Goal: Information Seeking & Learning: Check status

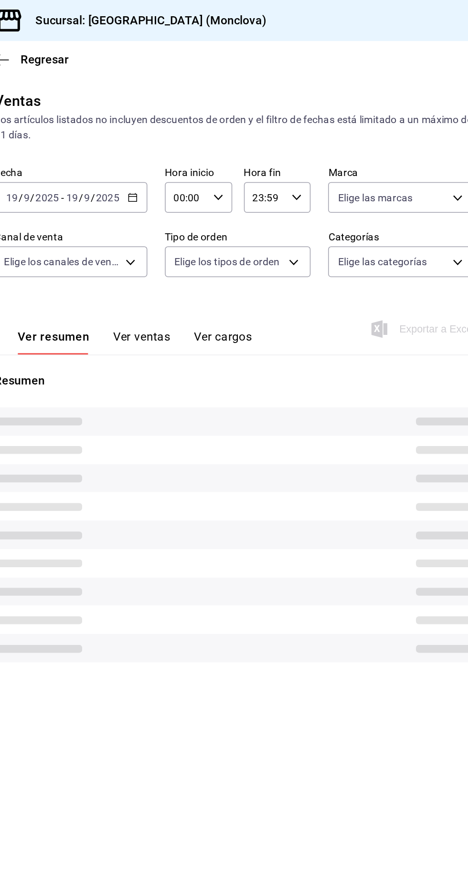
type input "85228e7a-0cc9-4b4d-8f4d-d065e8915bde,3a3dfd45-f2a6-443b-9b6e-2023d6b699b8,8682c…"
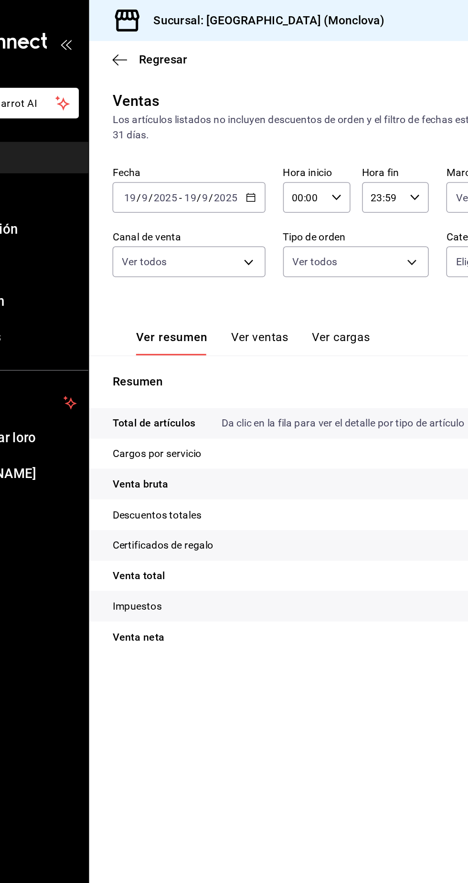
click at [213, 130] on input "2025" at bounding box center [213, 129] width 16 height 8
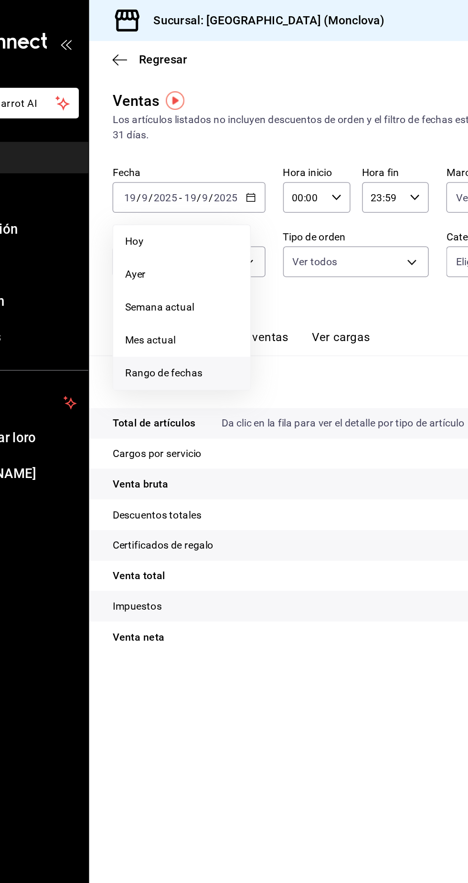
click at [205, 247] on span "Rango de fechas" at bounding box center [184, 244] width 74 height 10
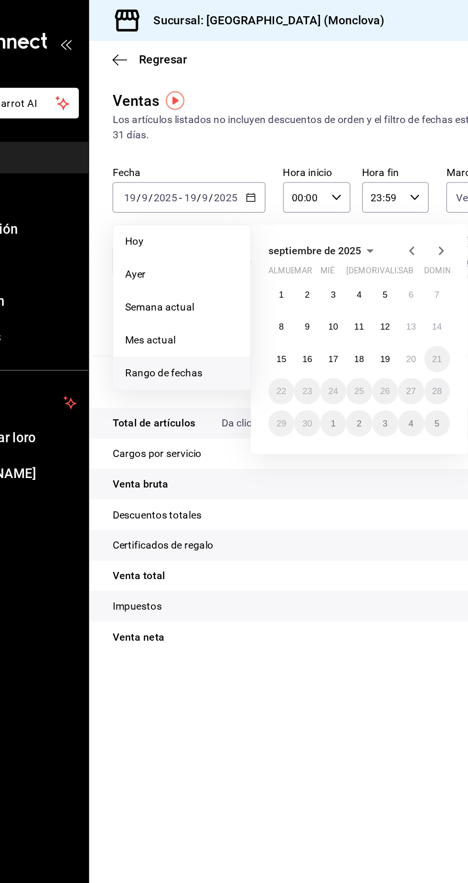
click at [334, 163] on icon "button" at bounding box center [334, 163] width 11 height 11
click at [293, 164] on icon "button" at bounding box center [293, 164] width 5 height 2
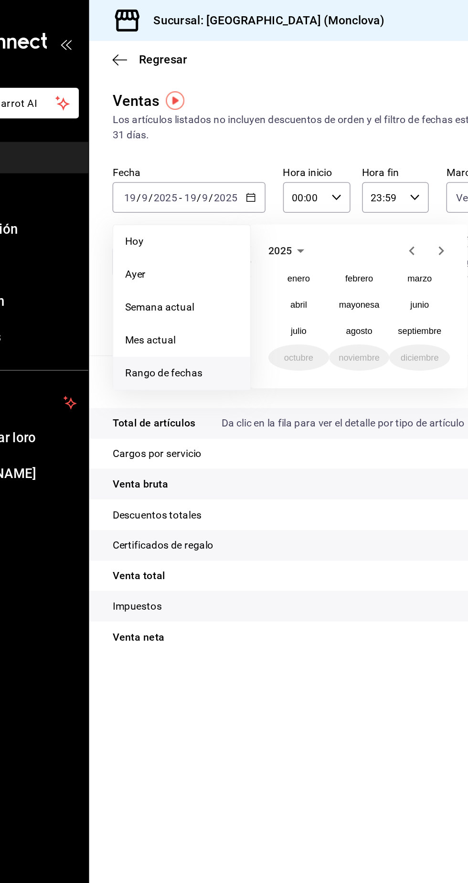
click at [334, 164] on icon "button" at bounding box center [334, 163] width 11 height 11
click at [340, 216] on font "septiembre" at bounding box center [340, 216] width 28 height 7
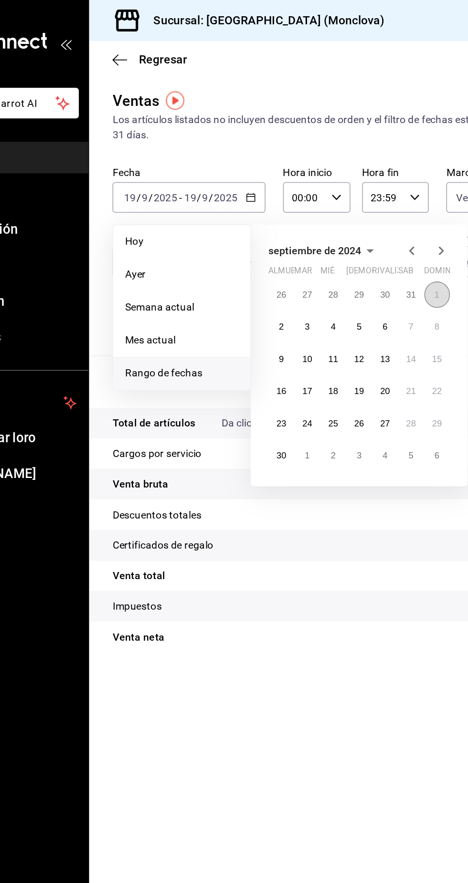
click at [351, 192] on font "1" at bounding box center [350, 192] width 3 height 7
click at [251, 302] on button "30" at bounding box center [249, 297] width 17 height 17
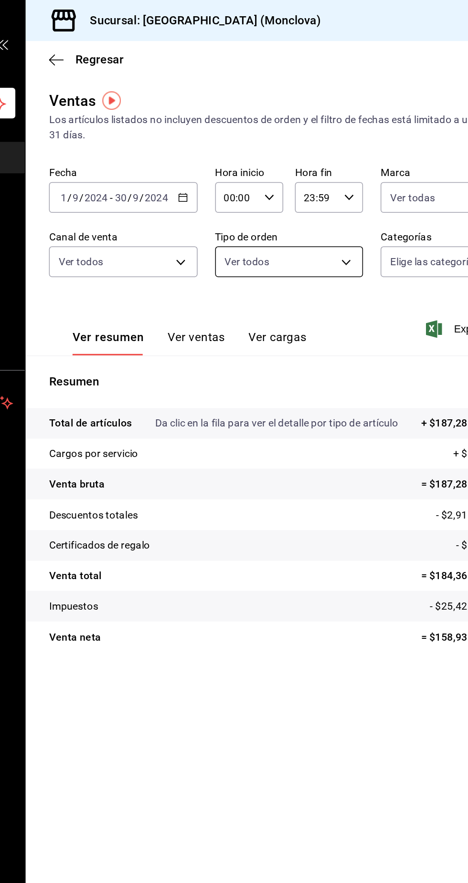
click at [325, 178] on body "Pregunta a Parrot AI Informes Menú Configuración Personal Facturación Inventari…" at bounding box center [234, 441] width 468 height 883
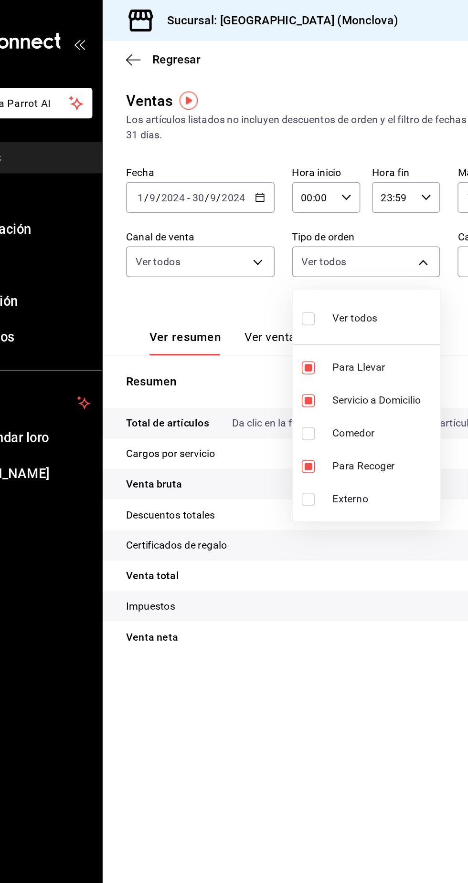
click at [262, 283] on input "checkbox" at bounding box center [258, 283] width 9 height 9
checkbox input "true"
type input "85228e7a-0cc9-4b4d-8f4d-d065e8915bde,3a3dfd45-f2a6-443b-9b6e-2023d6b699b8,8682c…"
click at [259, 325] on input "checkbox" at bounding box center [258, 326] width 9 height 9
checkbox input "true"
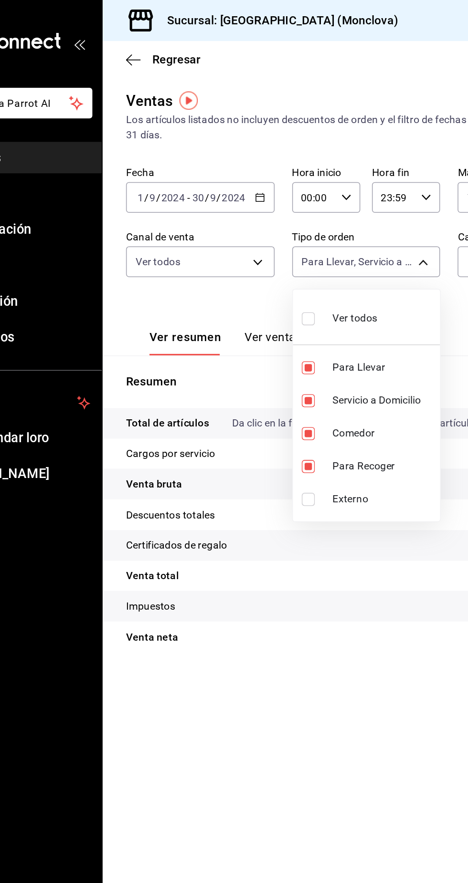
type input "85228e7a-0cc9-4b4d-8f4d-d065e8915bde,3a3dfd45-f2a6-443b-9b6e-2023d6b699b8,8682c…"
checkbox input "true"
click at [302, 368] on div at bounding box center [234, 441] width 468 height 883
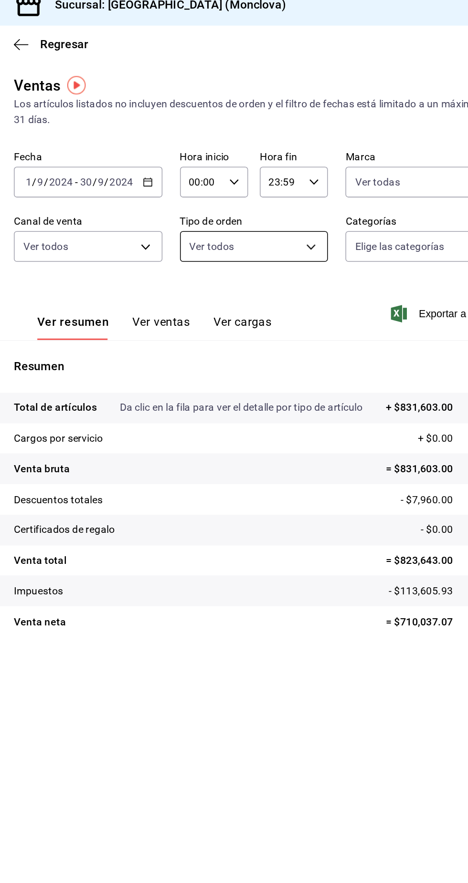
click at [335, 178] on body "Pregunta a Parrot AI Informes Menú Configuración Personal Facturación Inventari…" at bounding box center [234, 441] width 468 height 883
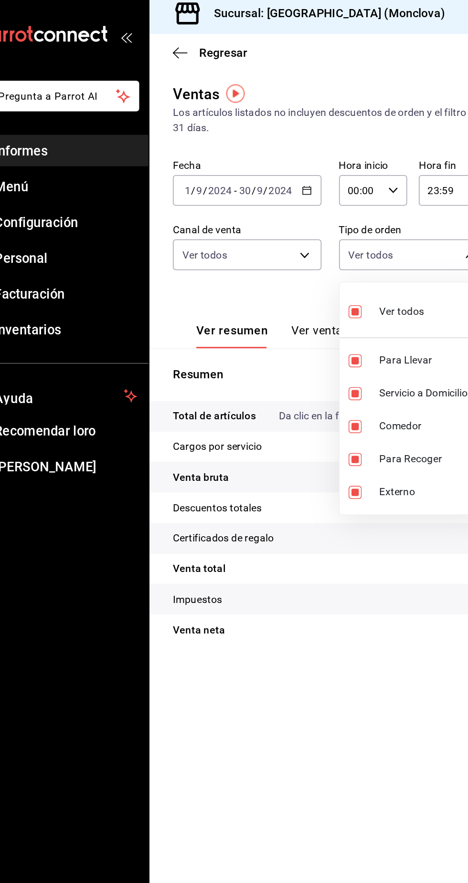
click at [210, 132] on div at bounding box center [234, 441] width 468 height 883
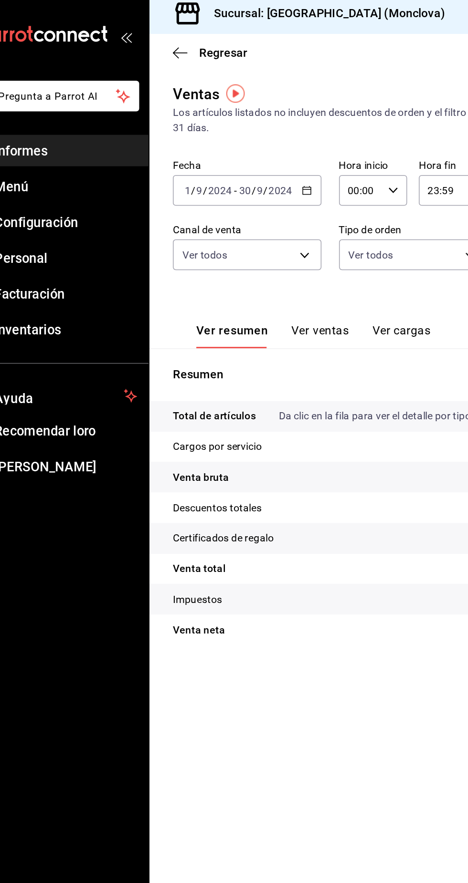
click at [210, 125] on input "2024" at bounding box center [209, 129] width 16 height 8
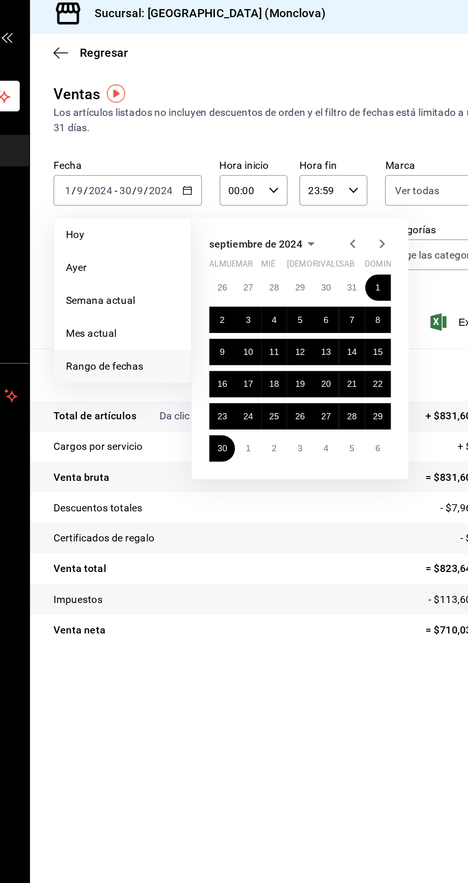
click at [306, 164] on icon "button" at bounding box center [307, 164] width 5 height 2
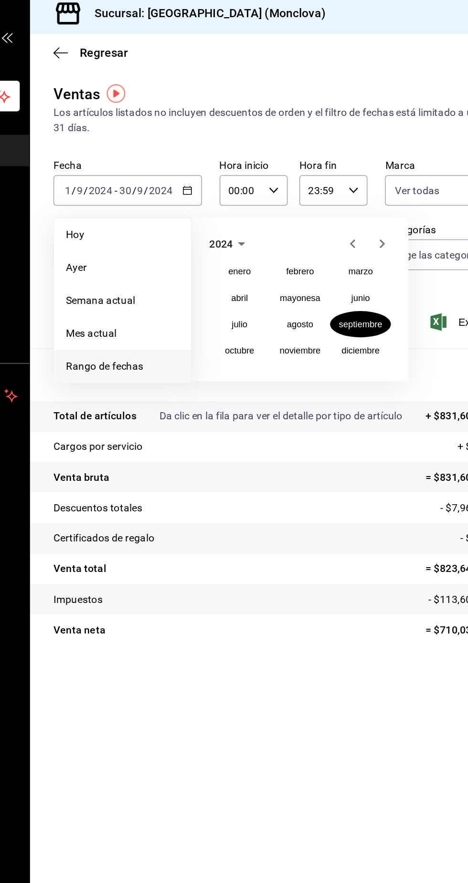
click at [354, 166] on icon "button" at bounding box center [353, 163] width 11 height 11
click at [347, 215] on font "septiembre" at bounding box center [340, 216] width 28 height 7
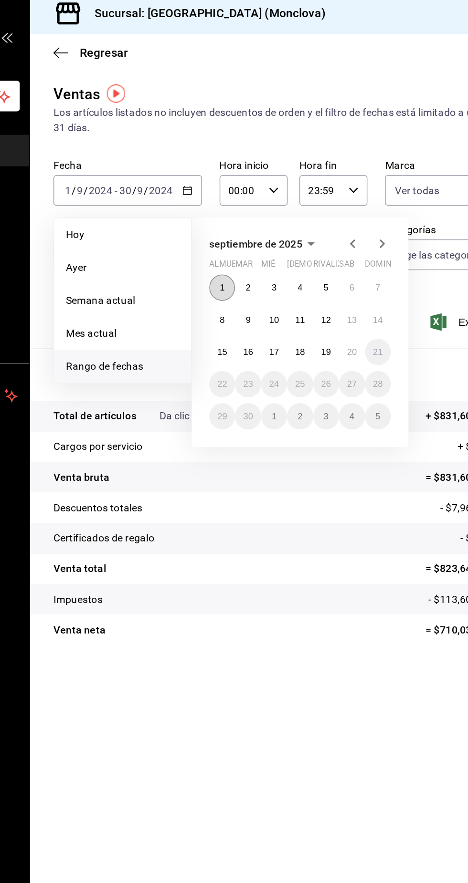
click at [249, 192] on font "1" at bounding box center [249, 192] width 3 height 7
click at [317, 234] on font "19" at bounding box center [317, 234] width 6 height 7
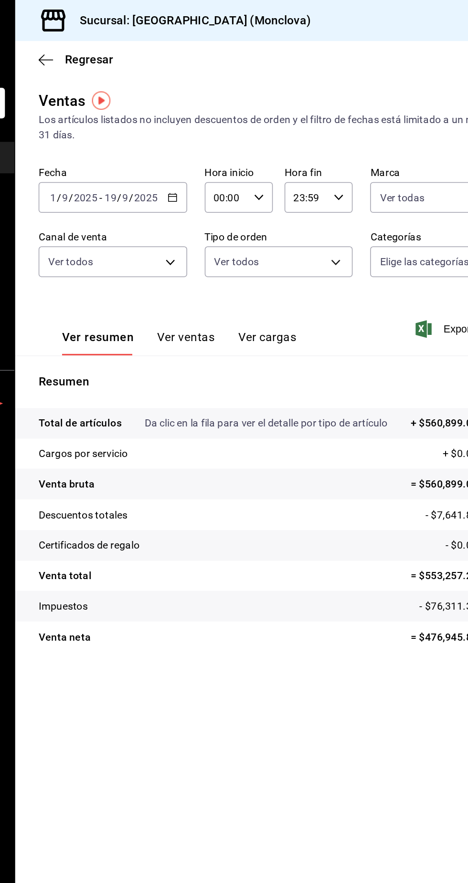
click at [340, 331] on tr "Descuentos totales - $7,641.80" at bounding box center [296, 336] width 344 height 20
